Goal: Task Accomplishment & Management: Use online tool/utility

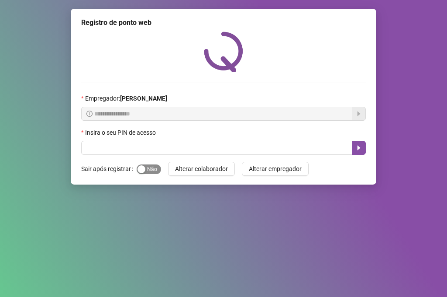
click at [145, 169] on button "Sim Não" at bounding box center [149, 169] width 24 height 10
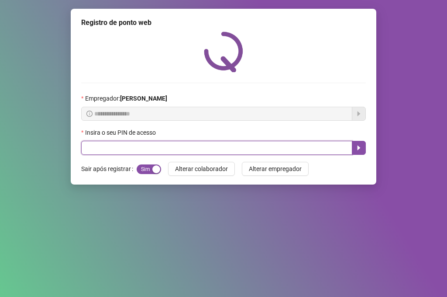
click at [150, 147] on input "text" at bounding box center [216, 148] width 271 height 14
type input "*****"
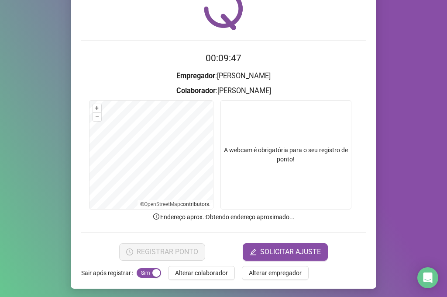
scroll to position [45, 0]
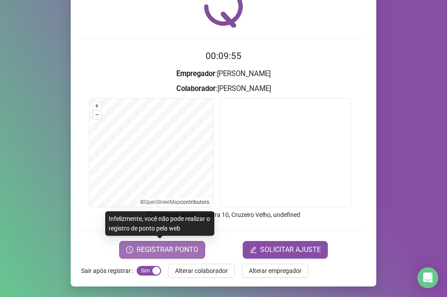
click at [158, 243] on button "REGISTRAR PONTO" at bounding box center [162, 249] width 86 height 17
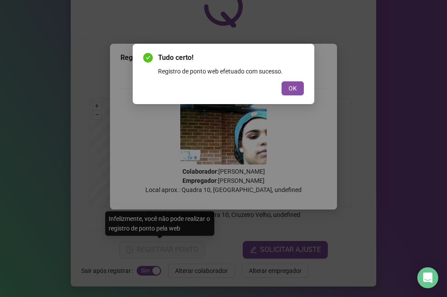
click at [293, 99] on div "Tudo certo! Registro de ponto web efetuado com sucesso. OK" at bounding box center [224, 74] width 182 height 60
click at [308, 89] on div "Tudo certo! Registro de ponto web efetuado com sucesso. OK" at bounding box center [224, 74] width 182 height 60
click at [288, 89] on button "OK" at bounding box center [293, 88] width 22 height 14
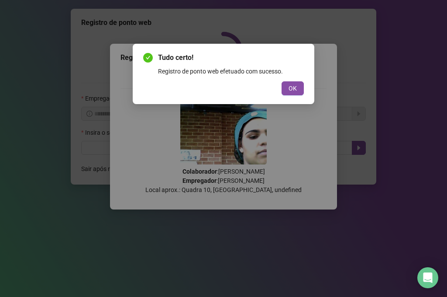
scroll to position [0, 0]
